Goal: Transaction & Acquisition: Download file/media

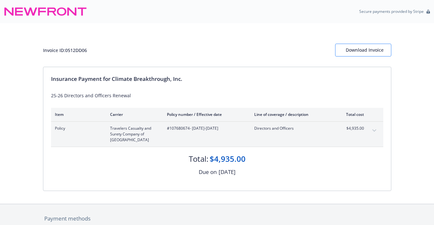
click at [365, 48] on div "Download Invoice" at bounding box center [362, 50] width 35 height 12
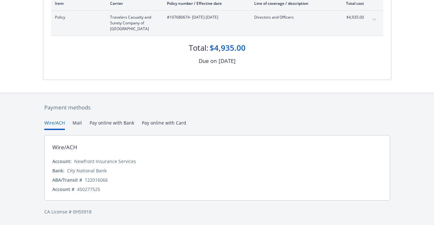
scroll to position [111, 0]
drag, startPoint x: 134, startPoint y: 161, endPoint x: 74, endPoint y: 161, distance: 59.3
click at [74, 161] on div "Account: Newfront Insurance Services" at bounding box center [216, 161] width 329 height 7
copy div "Newfront Insurance Services"
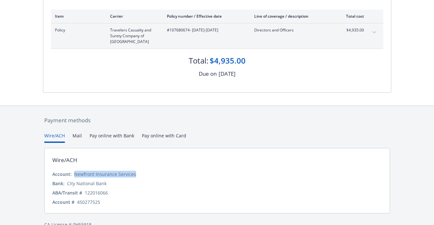
click at [160, 123] on div "Payment methods Wire/ACH Mail Pay online with Bank Pay online with Card Wire/AC…" at bounding box center [217, 172] width 348 height 132
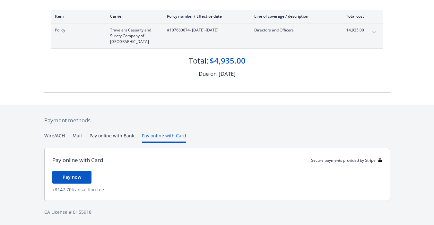
click at [117, 135] on button "Pay online with Bank" at bounding box center [111, 137] width 45 height 11
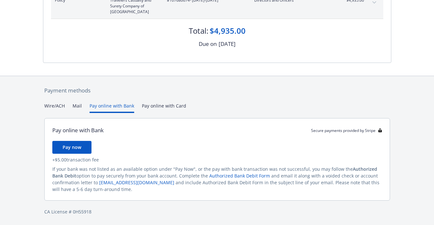
scroll to position [128, 0]
click at [44, 106] on div "Payment methods Wire/ACH Mail Pay online with Bank Pay online with Card Pay onl…" at bounding box center [217, 150] width 348 height 149
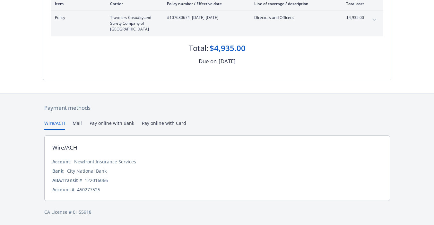
click at [50, 107] on div "Payment methods Wire/ACH Mail Pay online with Bank Pay online with Card Wire/AC…" at bounding box center [217, 159] width 348 height 132
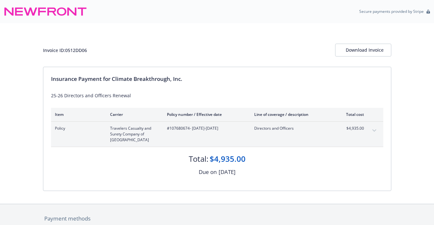
scroll to position [0, 0]
click at [361, 53] on div "Download Invoice" at bounding box center [362, 50] width 35 height 12
